Goal: Find specific page/section

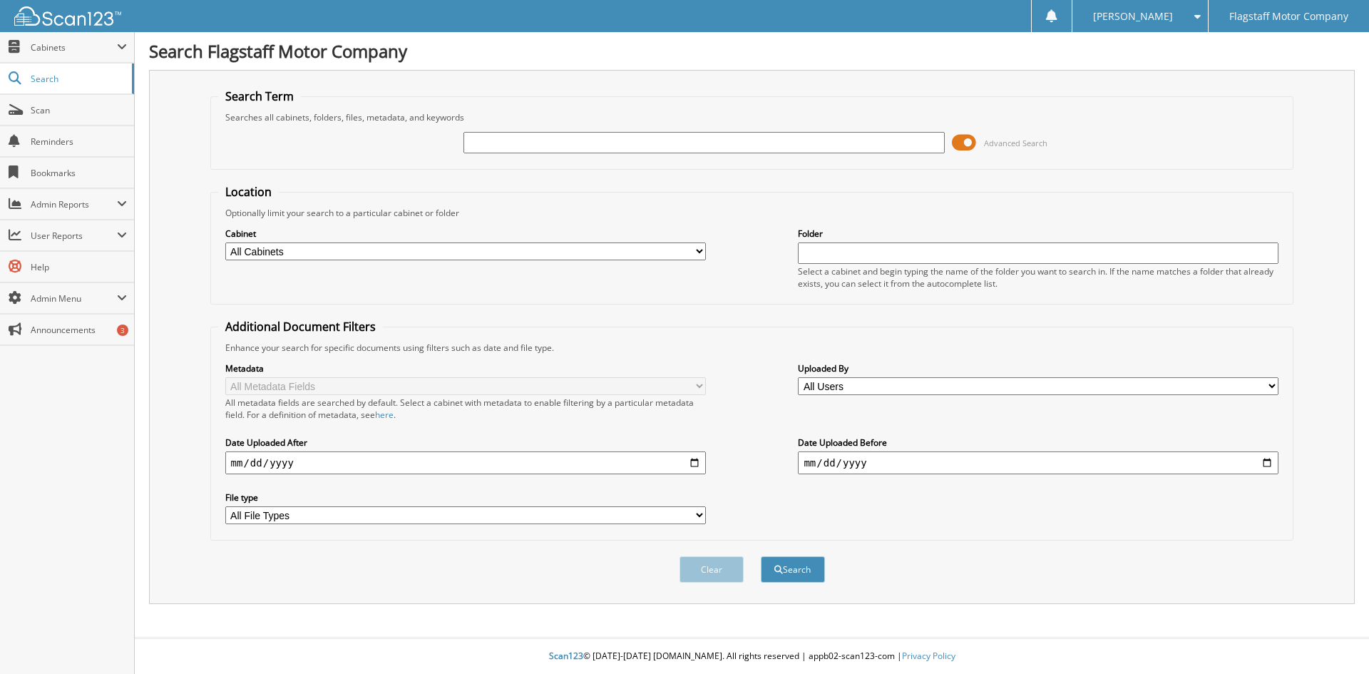
paste input "N12969A"
type input "N12969A"
click at [761, 556] on button "Search" at bounding box center [793, 569] width 64 height 26
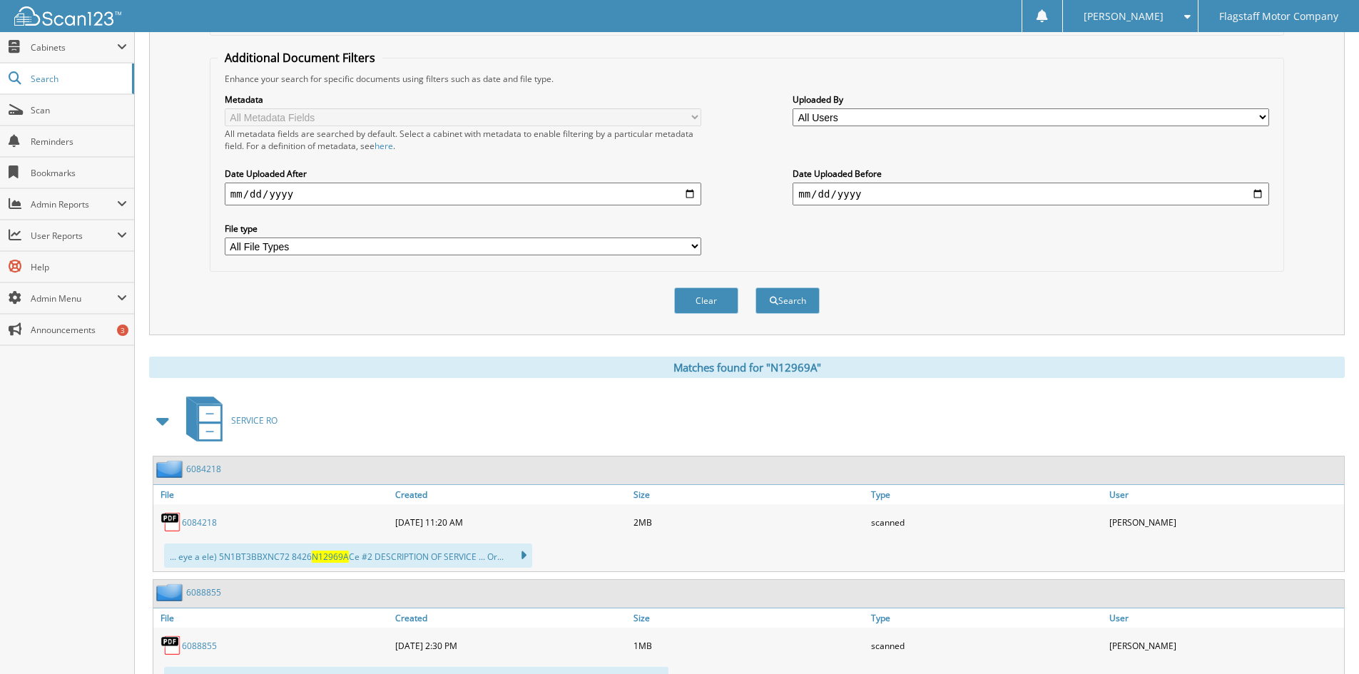
scroll to position [357, 0]
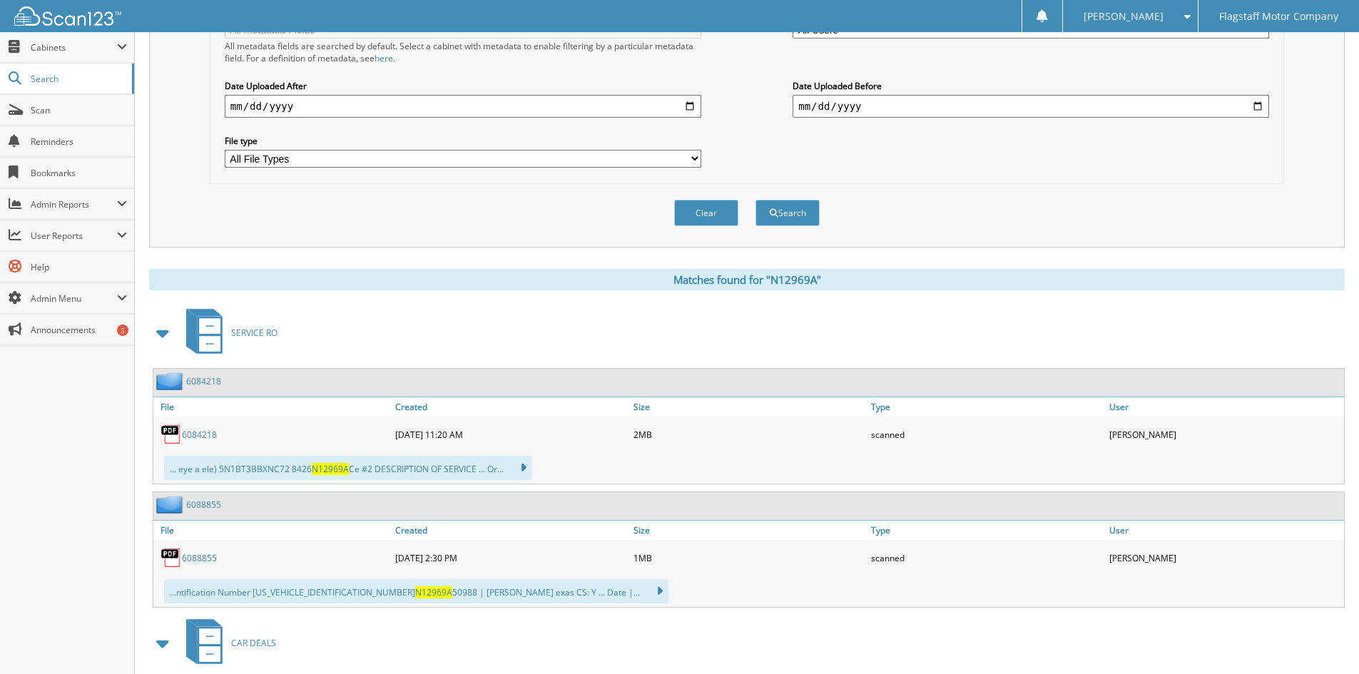
click at [165, 334] on span at bounding box center [163, 333] width 20 height 26
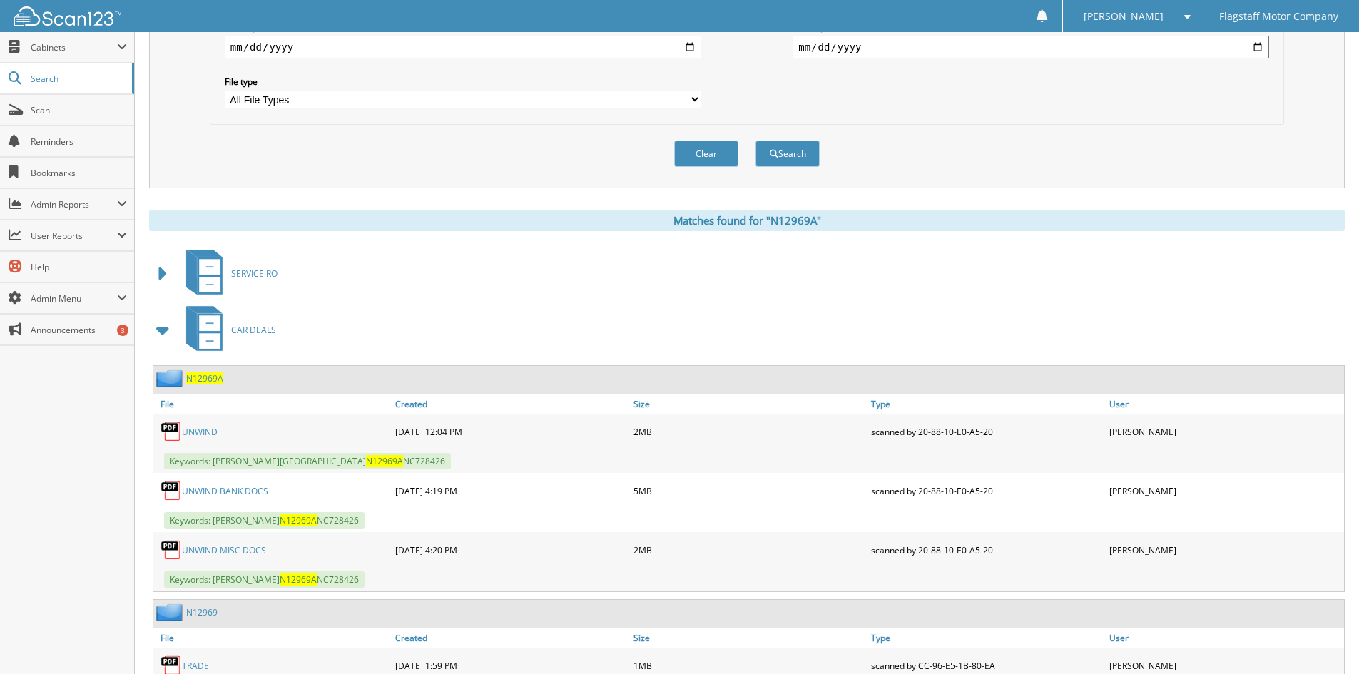
scroll to position [493, 0]
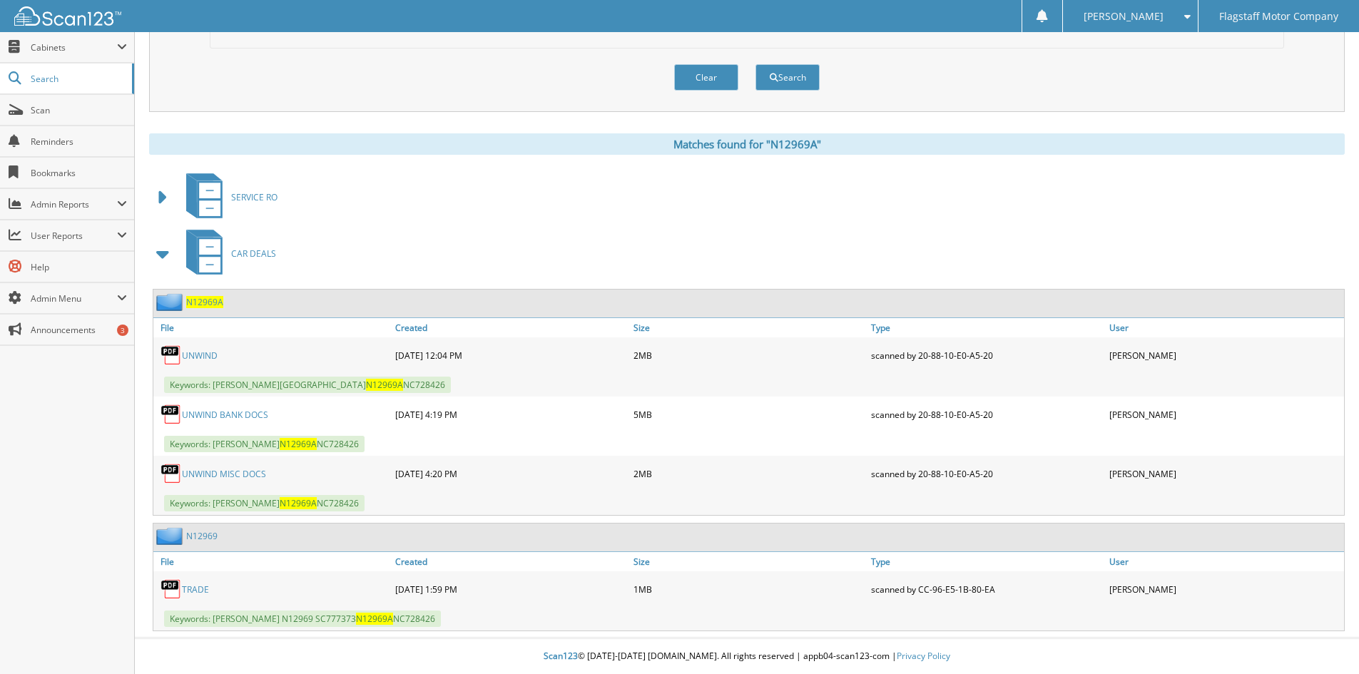
drag, startPoint x: 233, startPoint y: 474, endPoint x: 241, endPoint y: 469, distance: 8.9
click at [233, 474] on link "UNWIND MISC DOCS" at bounding box center [224, 474] width 84 height 12
click at [230, 418] on link "UNWIND BANK DOCS" at bounding box center [225, 415] width 86 height 12
click at [241, 256] on span "CAR DEALS" at bounding box center [253, 253] width 45 height 12
